Goal: Find specific page/section: Find specific page/section

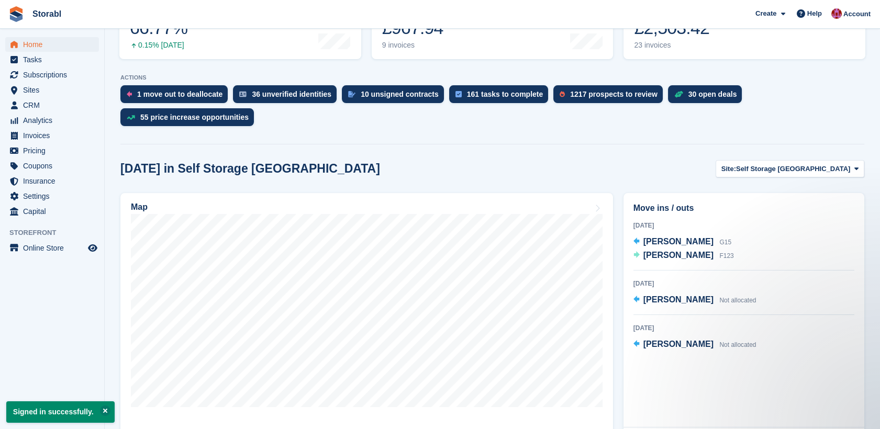
scroll to position [174, 0]
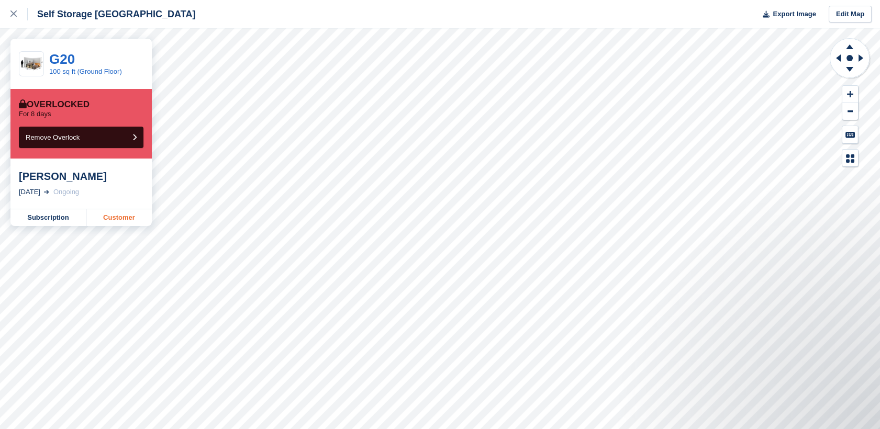
click at [115, 221] on link "Customer" at bounding box center [118, 217] width 65 height 17
click at [109, 223] on link "Customer" at bounding box center [118, 217] width 65 height 17
click at [114, 218] on link "Customer" at bounding box center [118, 217] width 65 height 17
click at [117, 222] on link "Customer" at bounding box center [118, 217] width 65 height 17
click at [121, 222] on link "Customer" at bounding box center [118, 217] width 65 height 17
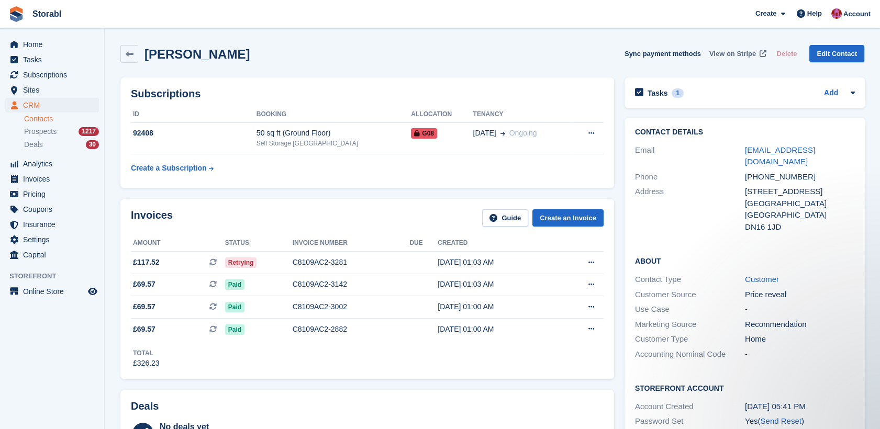
click at [747, 54] on span "View on Stripe" at bounding box center [733, 54] width 47 height 10
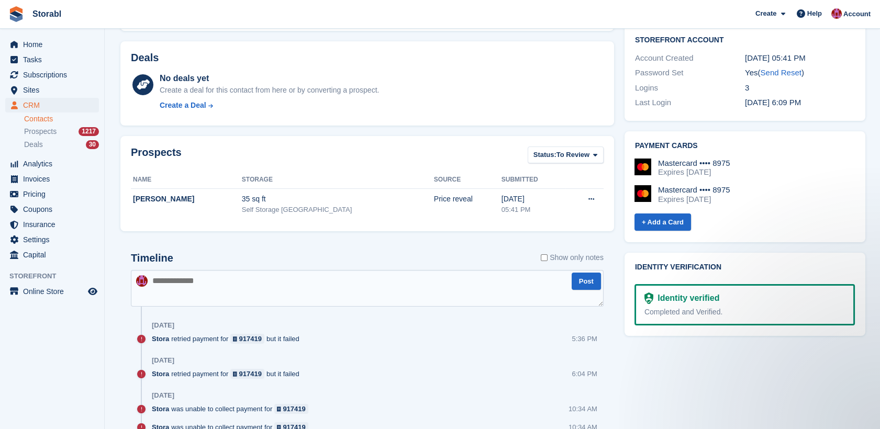
click at [347, 292] on textarea at bounding box center [367, 288] width 473 height 37
